Goal: Transaction & Acquisition: Purchase product/service

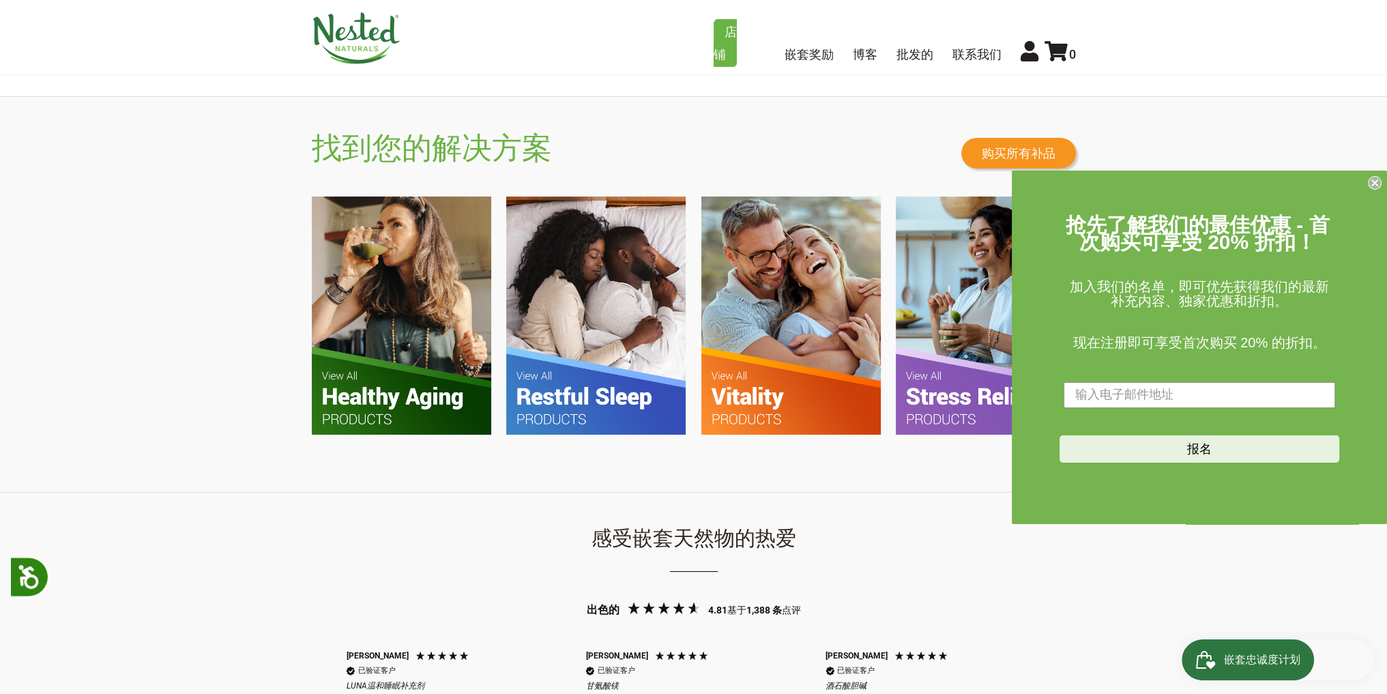
scroll to position [887, 0]
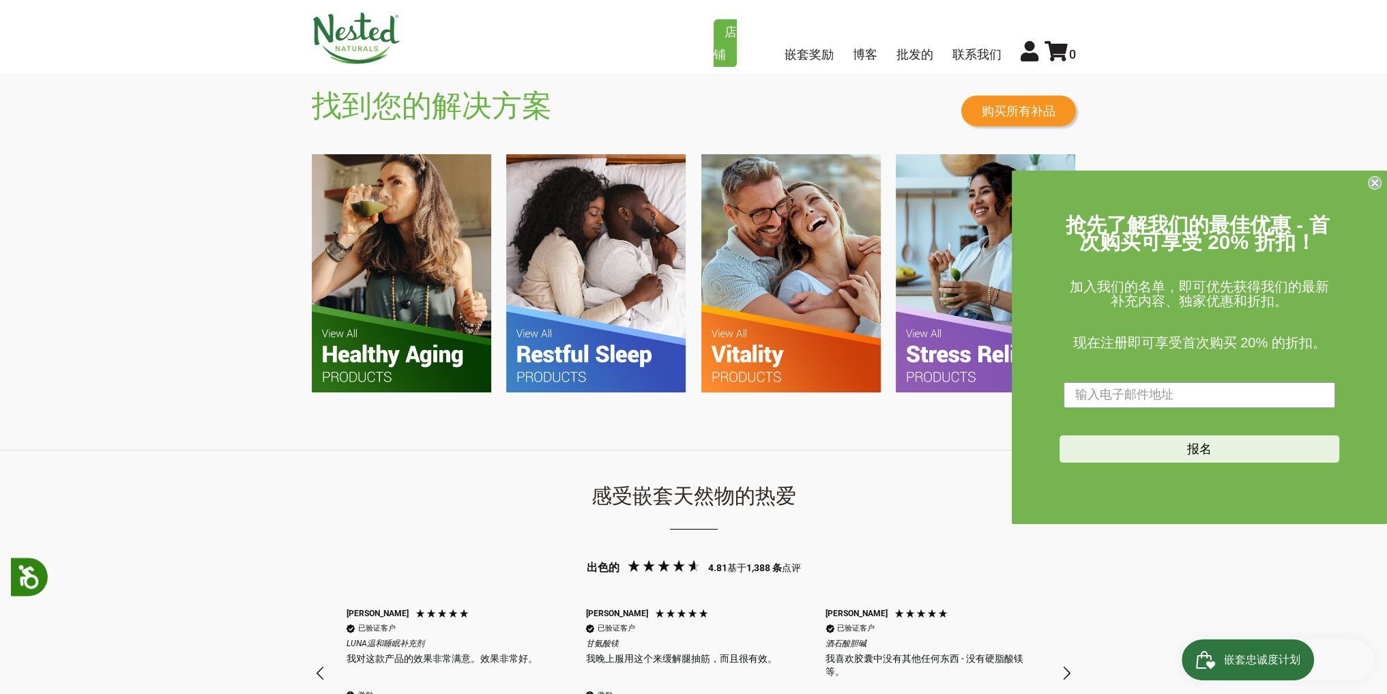
click at [1371, 186] on circle "关闭对话框" at bounding box center [1375, 182] width 13 height 13
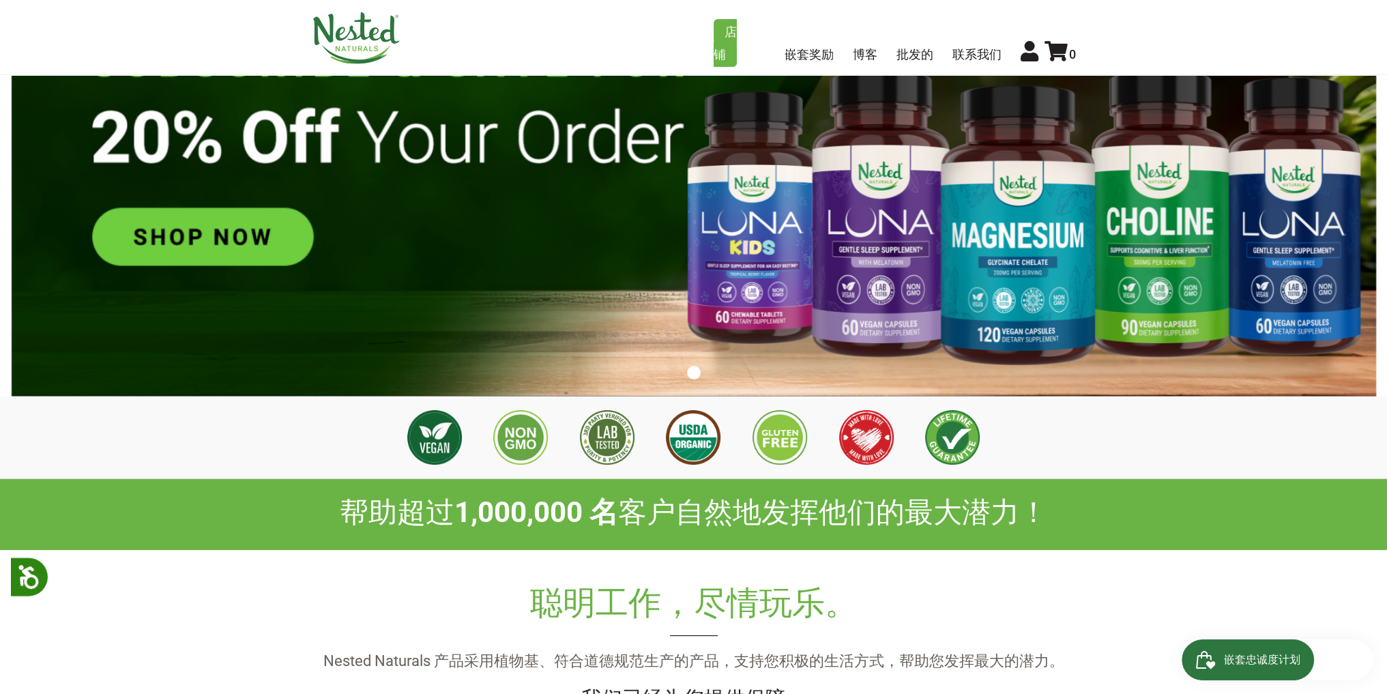
scroll to position [135, 0]
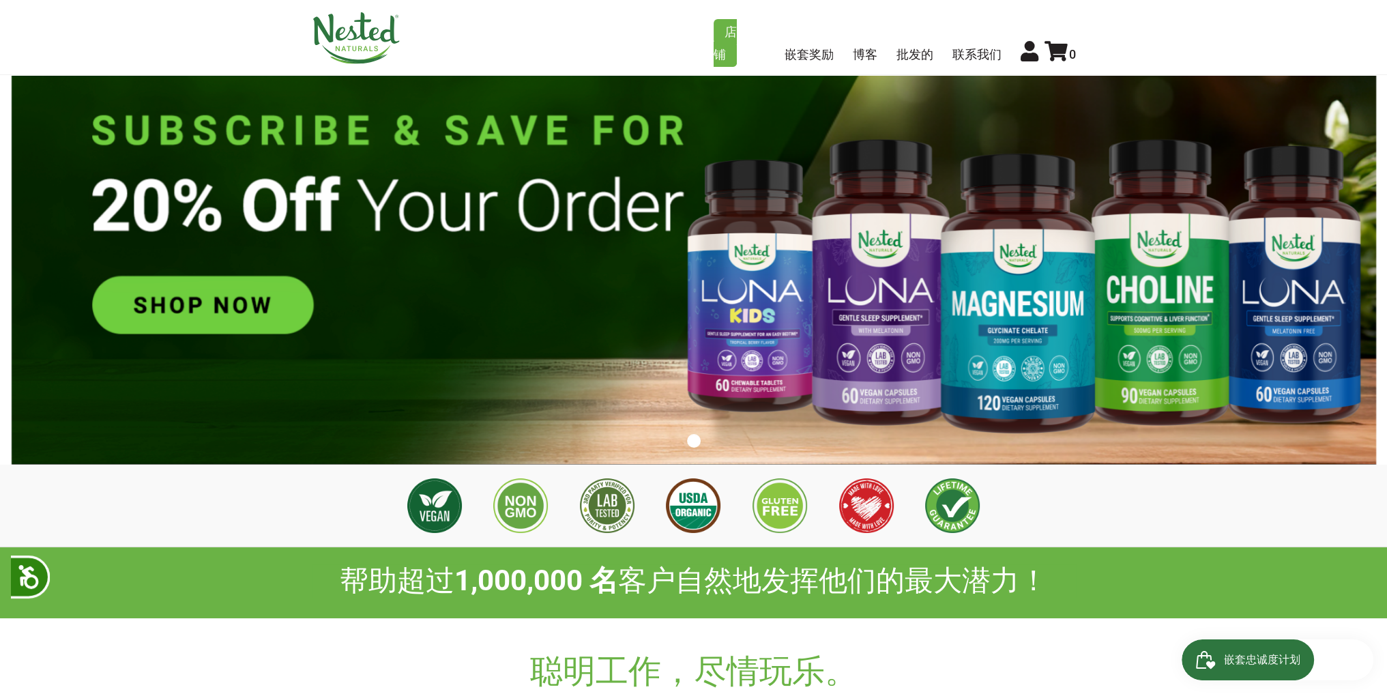
drag, startPoint x: 695, startPoint y: 437, endPoint x: 697, endPoint y: 457, distance: 20.0
click at [694, 437] on button "1" at bounding box center [694, 441] width 14 height 14
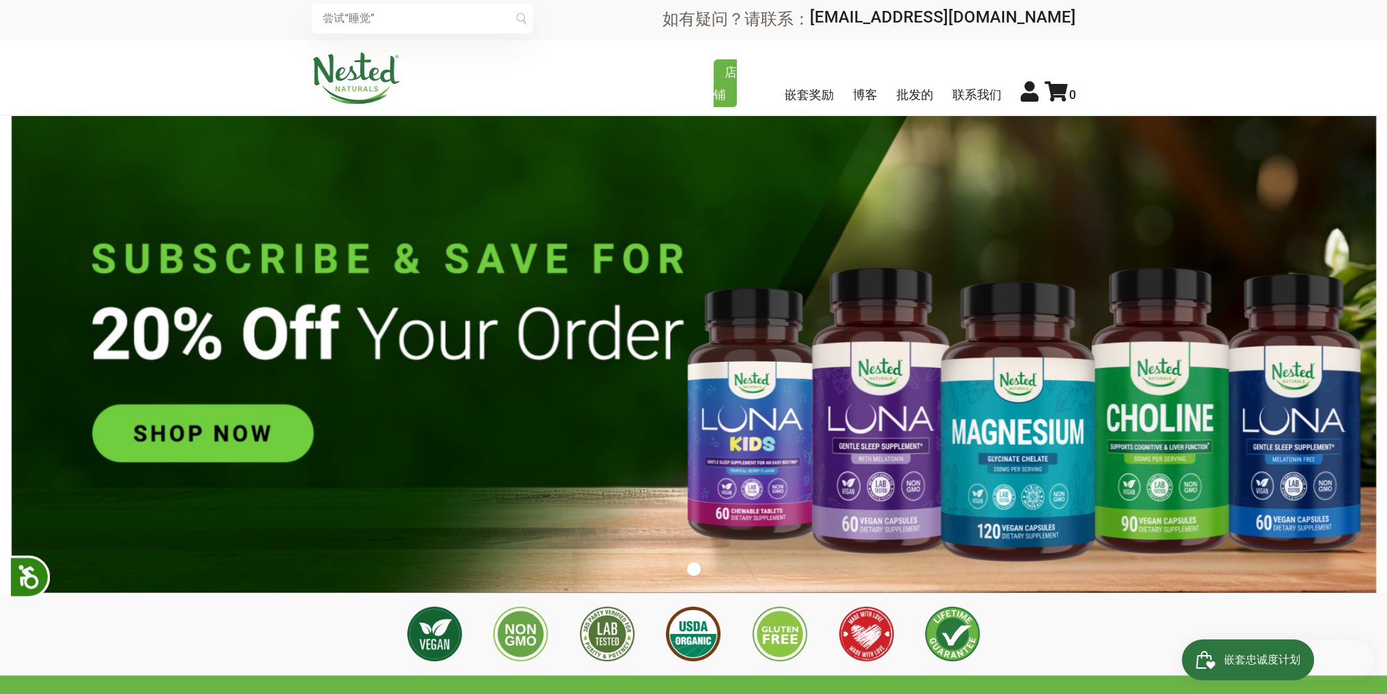
scroll to position [0, 0]
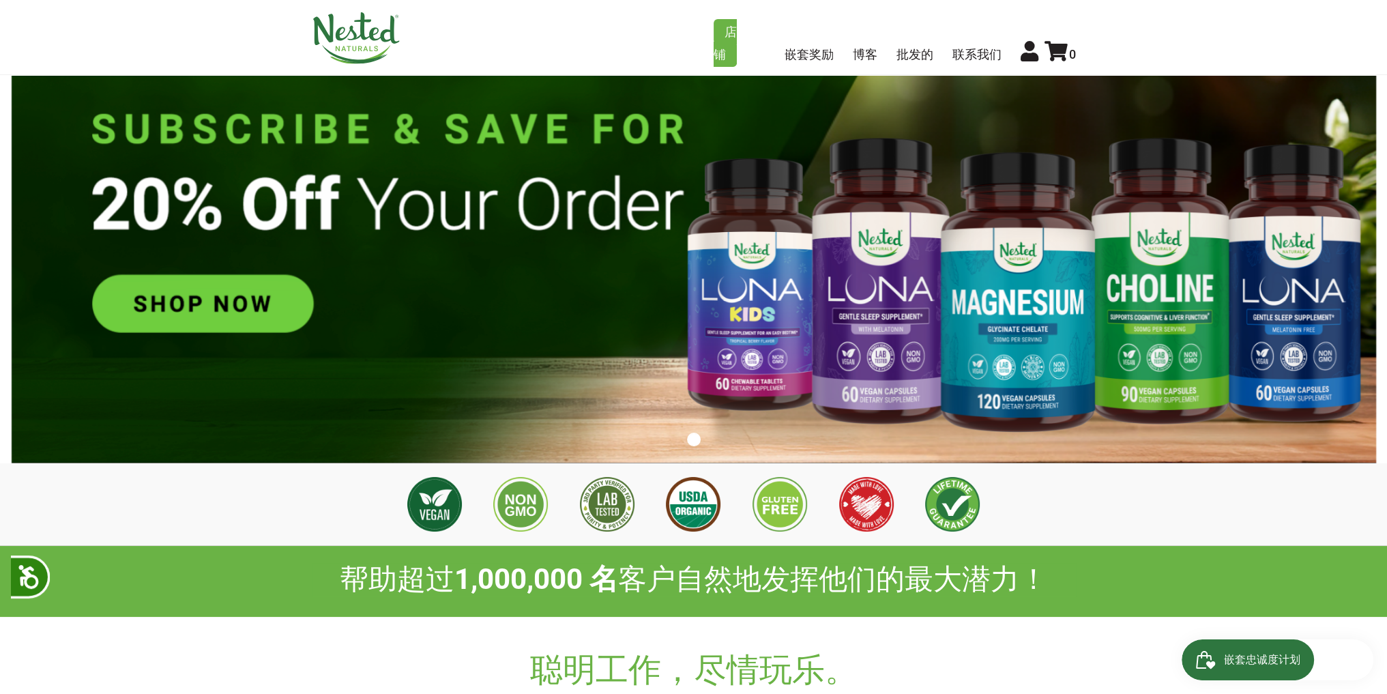
click at [607, 345] on img at bounding box center [694, 225] width 1365 height 478
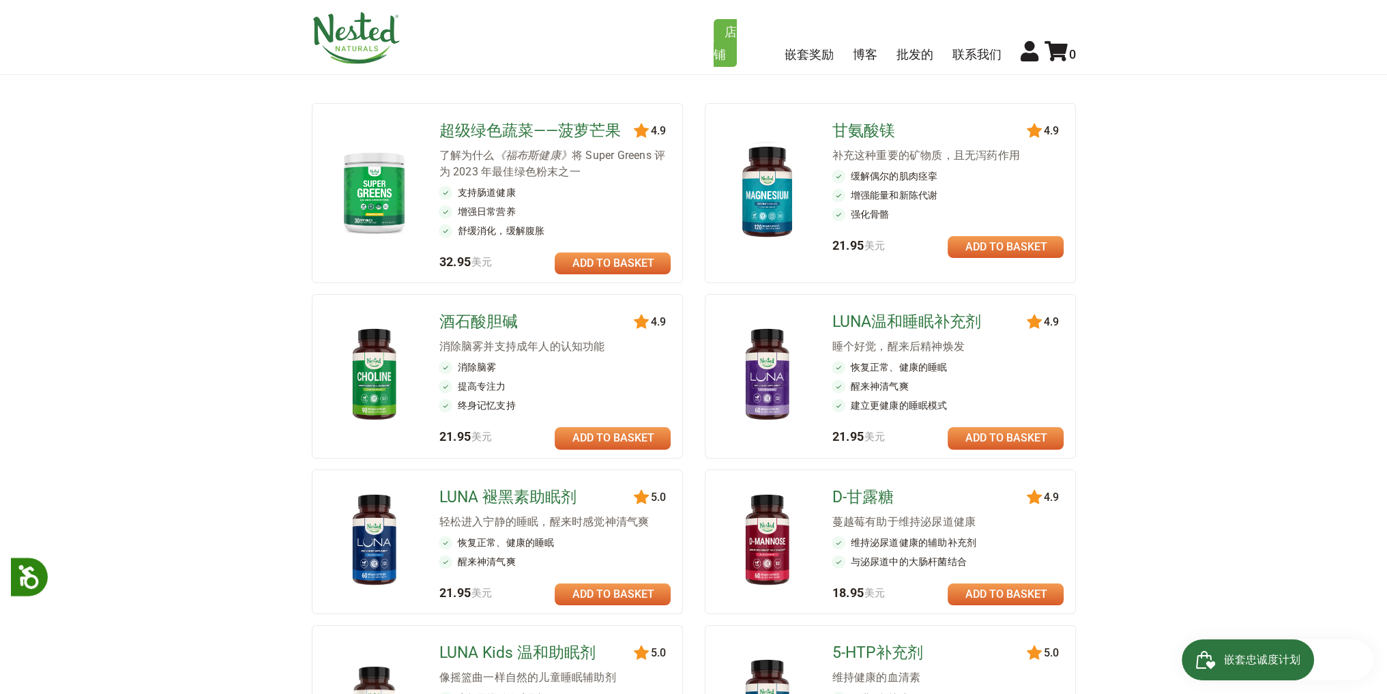
click at [687, 278] on ul "120 4.9 超级绿色蔬菜——菠萝芒果 了解为什么 《[PERSON_NAME]健康》 将 Super Greens 评为 [DATE]最佳绿色粉末之一 支…" at bounding box center [694, 634] width 764 height 1085
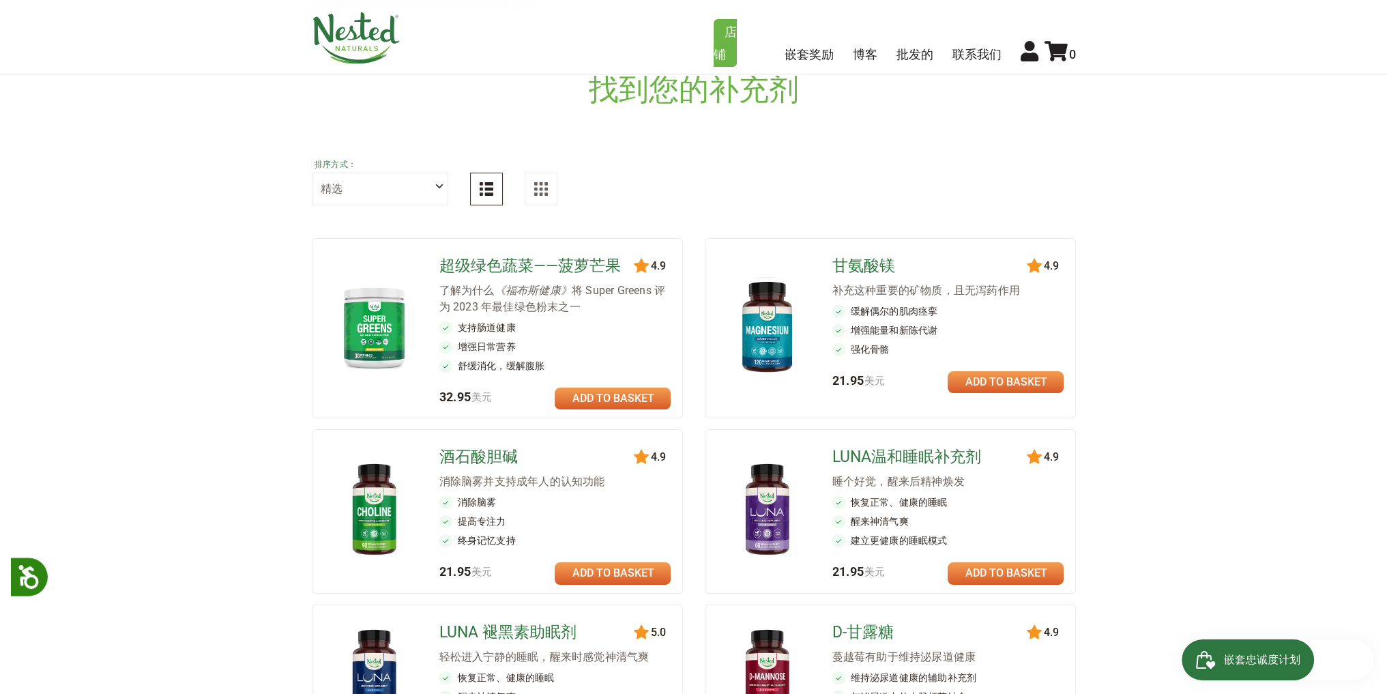
scroll to position [68, 0]
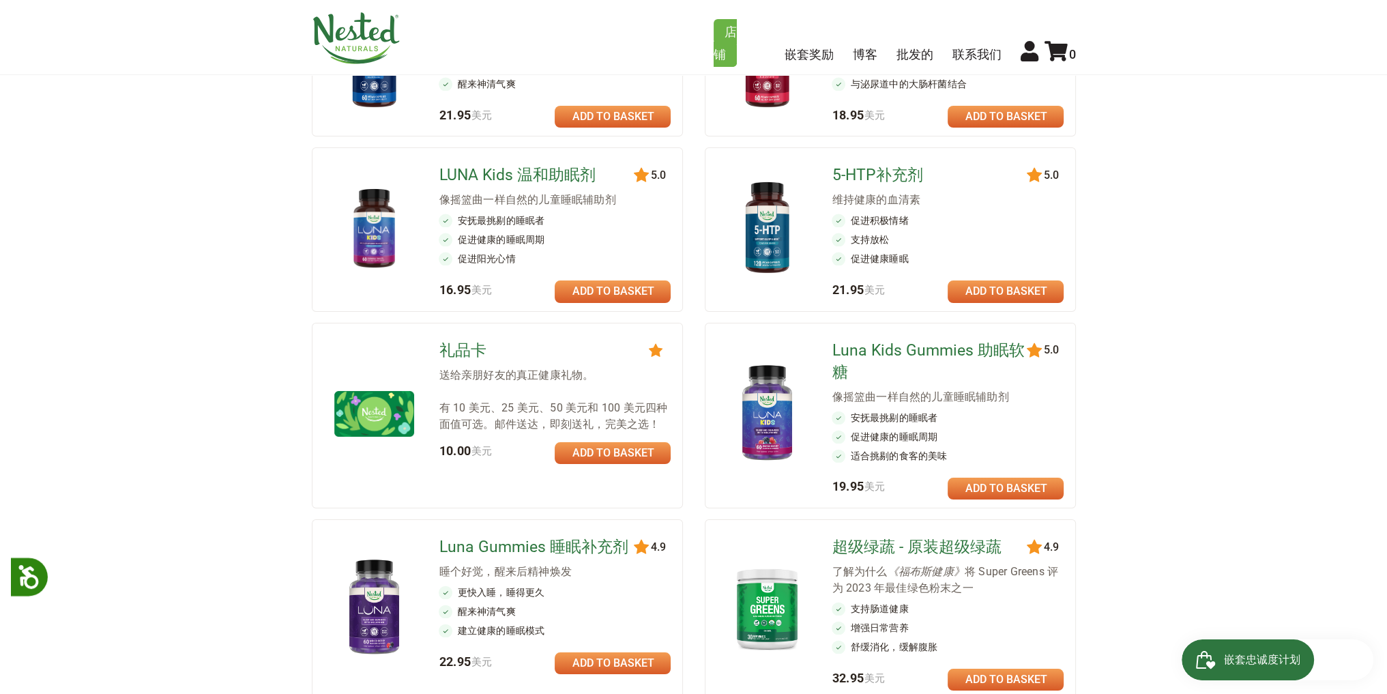
scroll to position [819, 0]
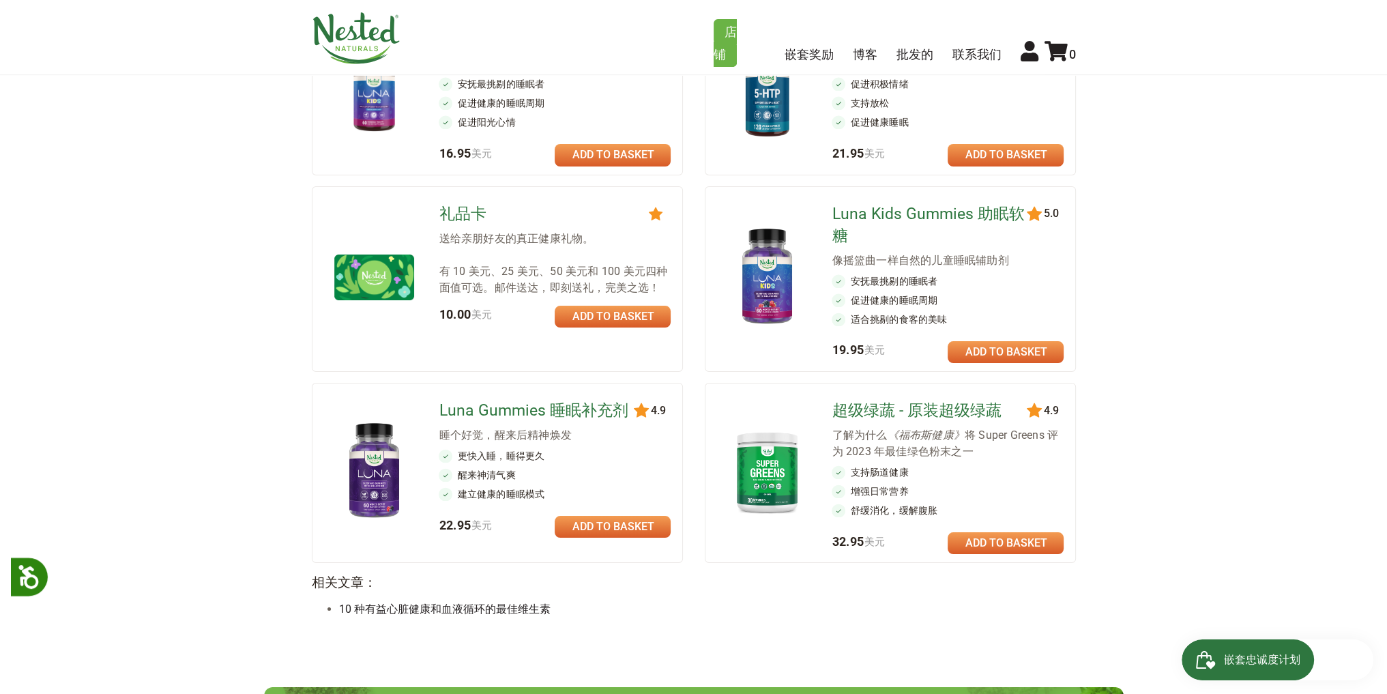
click at [686, 277] on ul "120 4.9 超级绿色蔬菜——菠萝芒果 了解为什么 《[PERSON_NAME]健康》 将 Super Greens 评为 [DATE]最佳绿色粉末之一 支…" at bounding box center [694, 20] width 764 height 1085
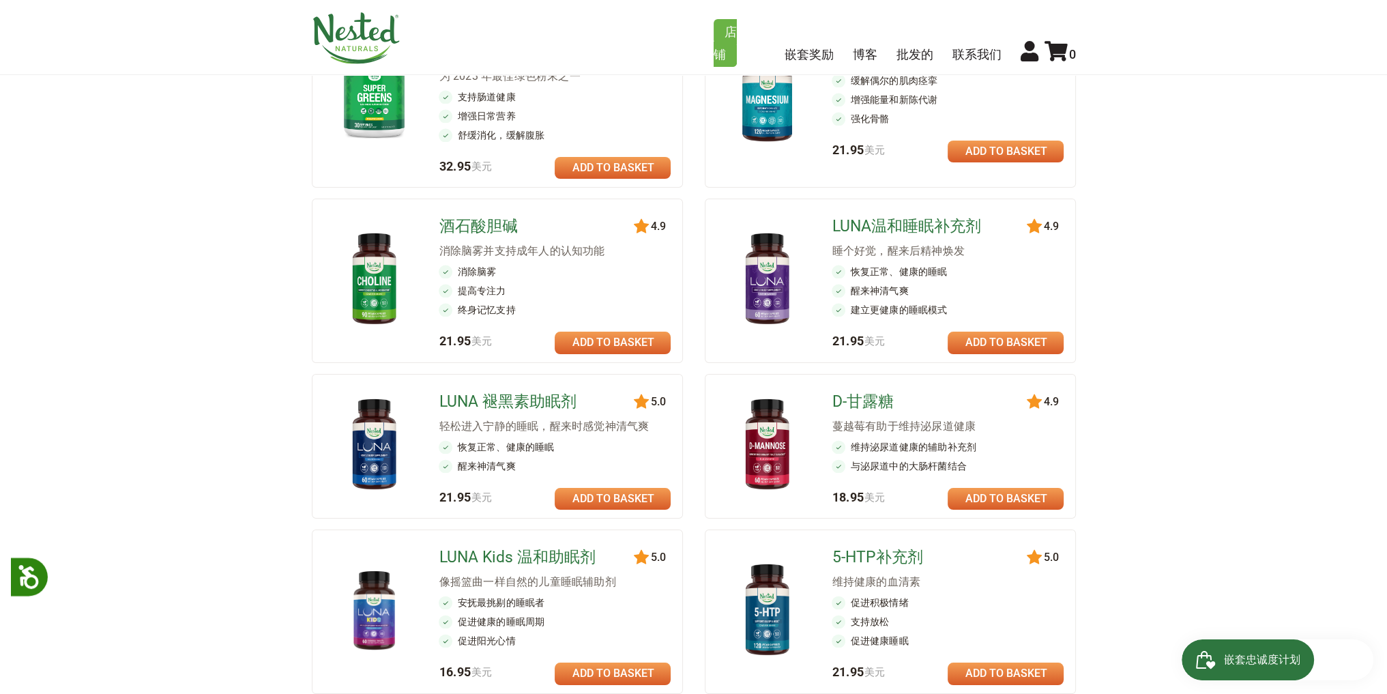
scroll to position [289, 0]
